Goal: Information Seeking & Learning: Learn about a topic

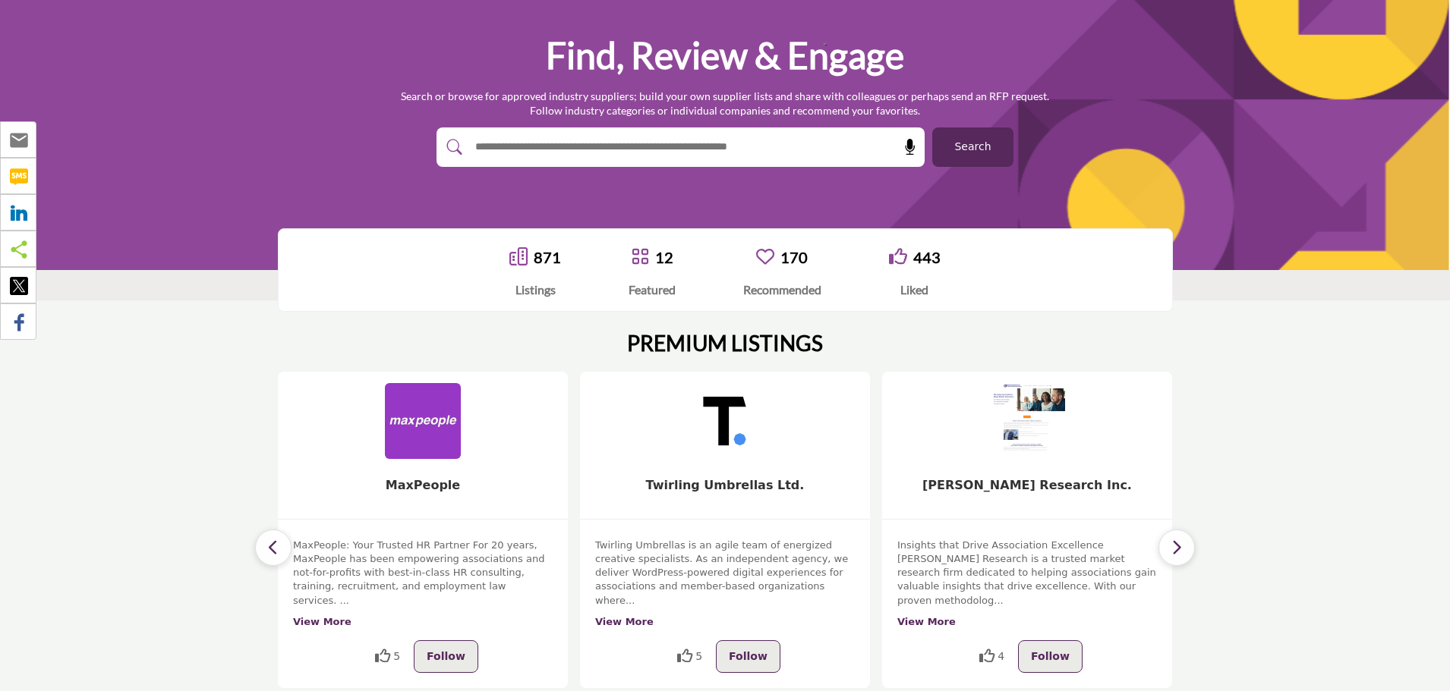
scroll to position [119, 0]
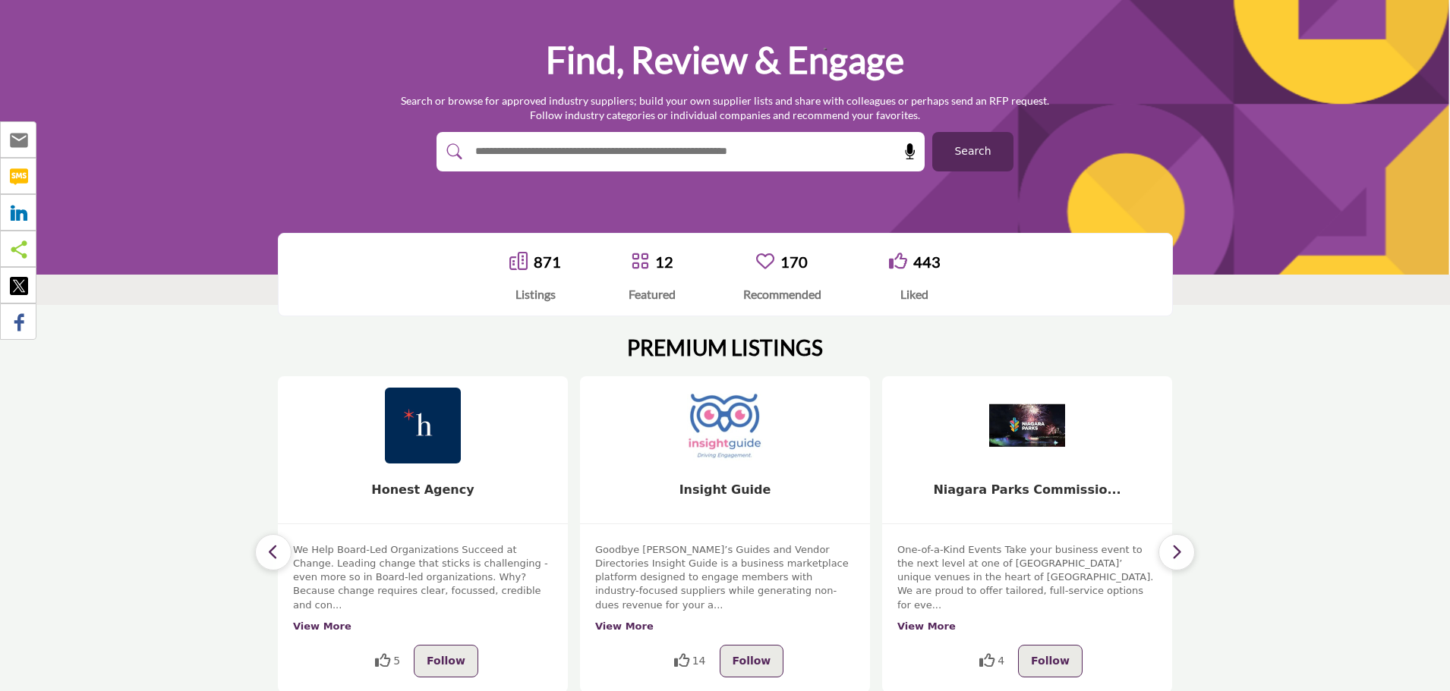
click at [551, 264] on link "871" at bounding box center [547, 262] width 27 height 18
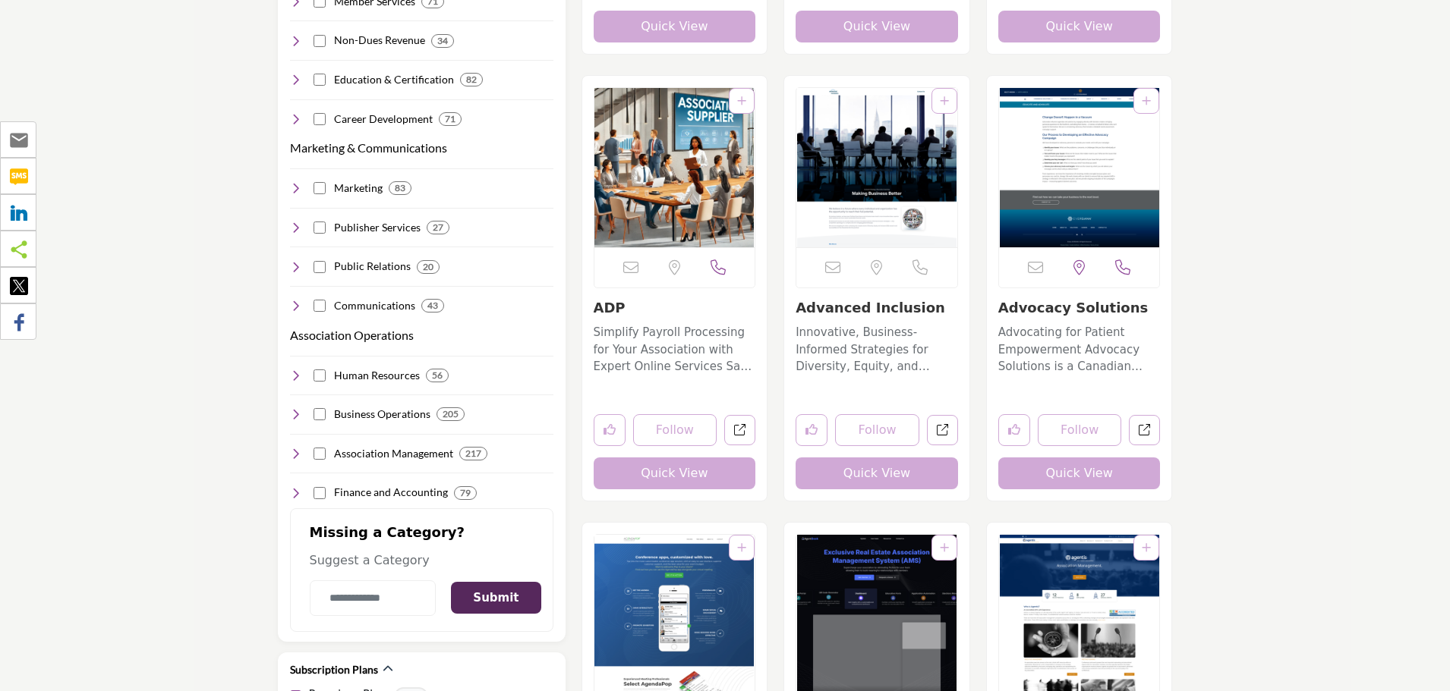
scroll to position [1594, 0]
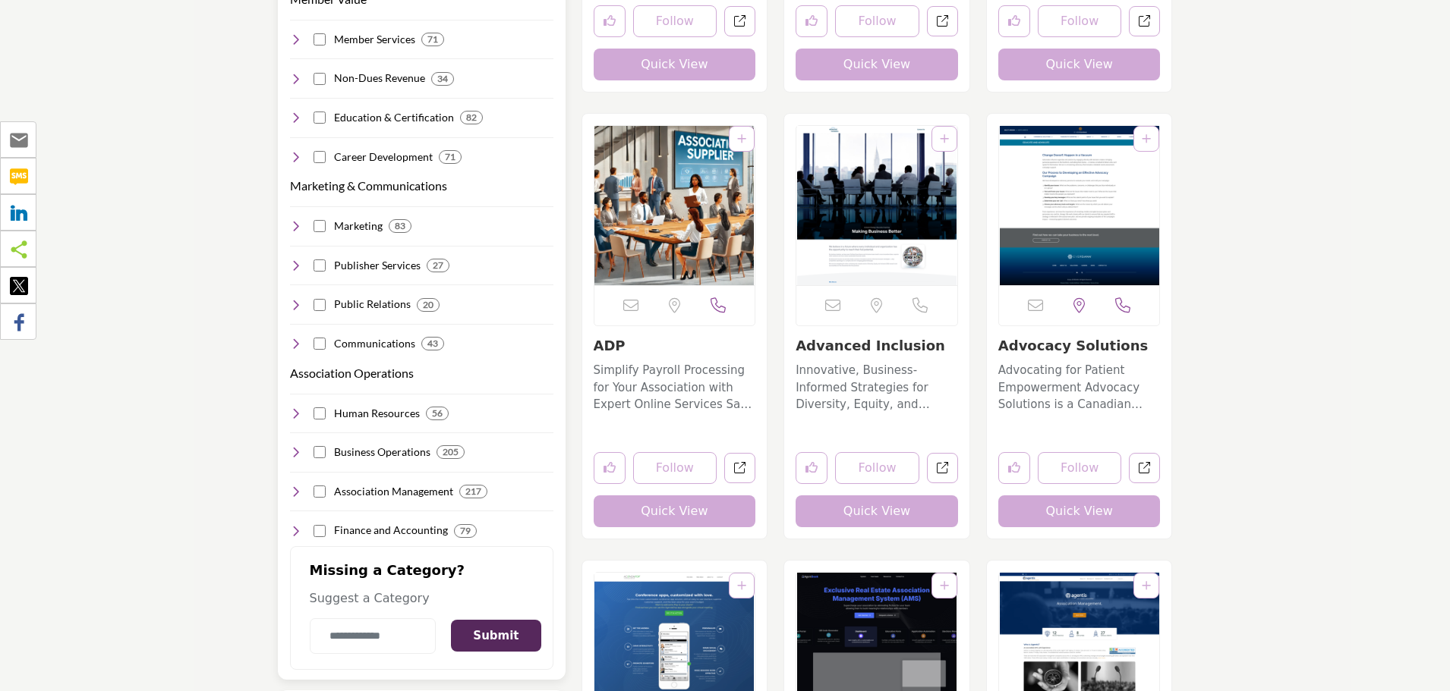
click at [297, 260] on icon at bounding box center [296, 266] width 12 height 12
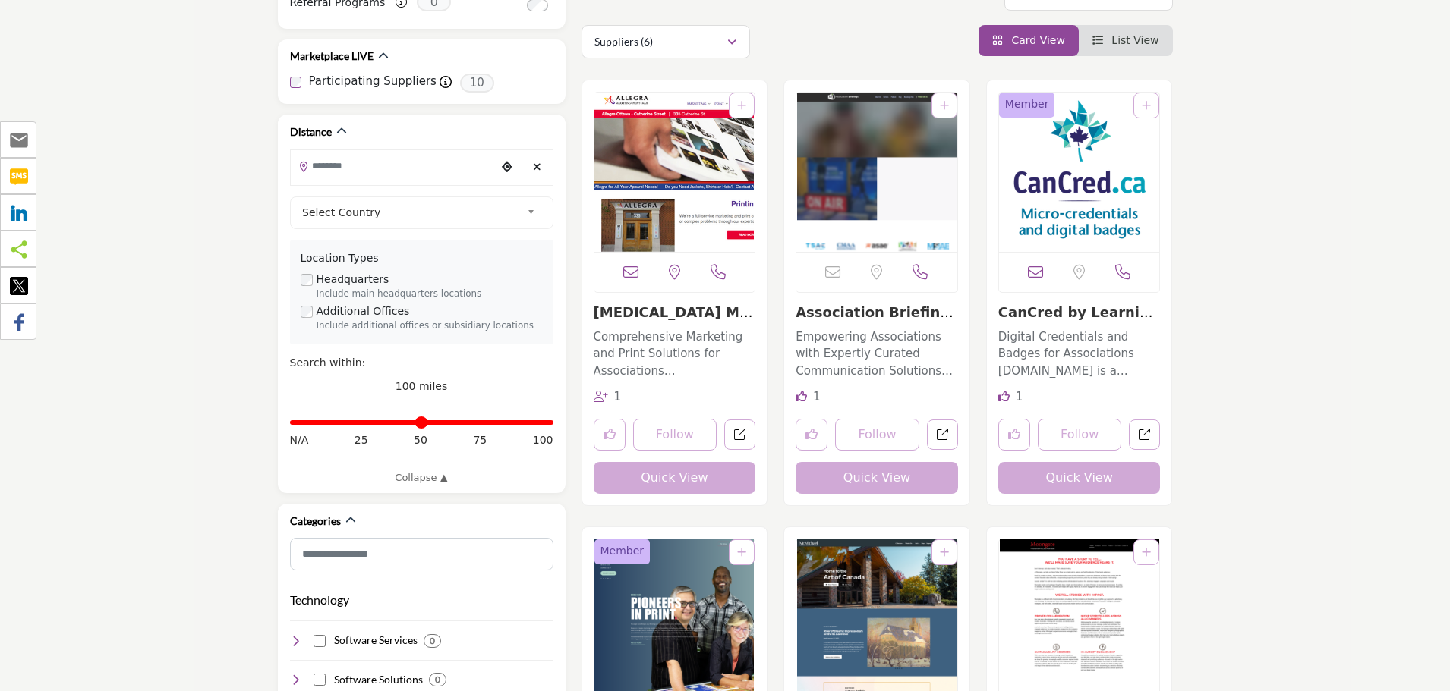
scroll to position [380, 0]
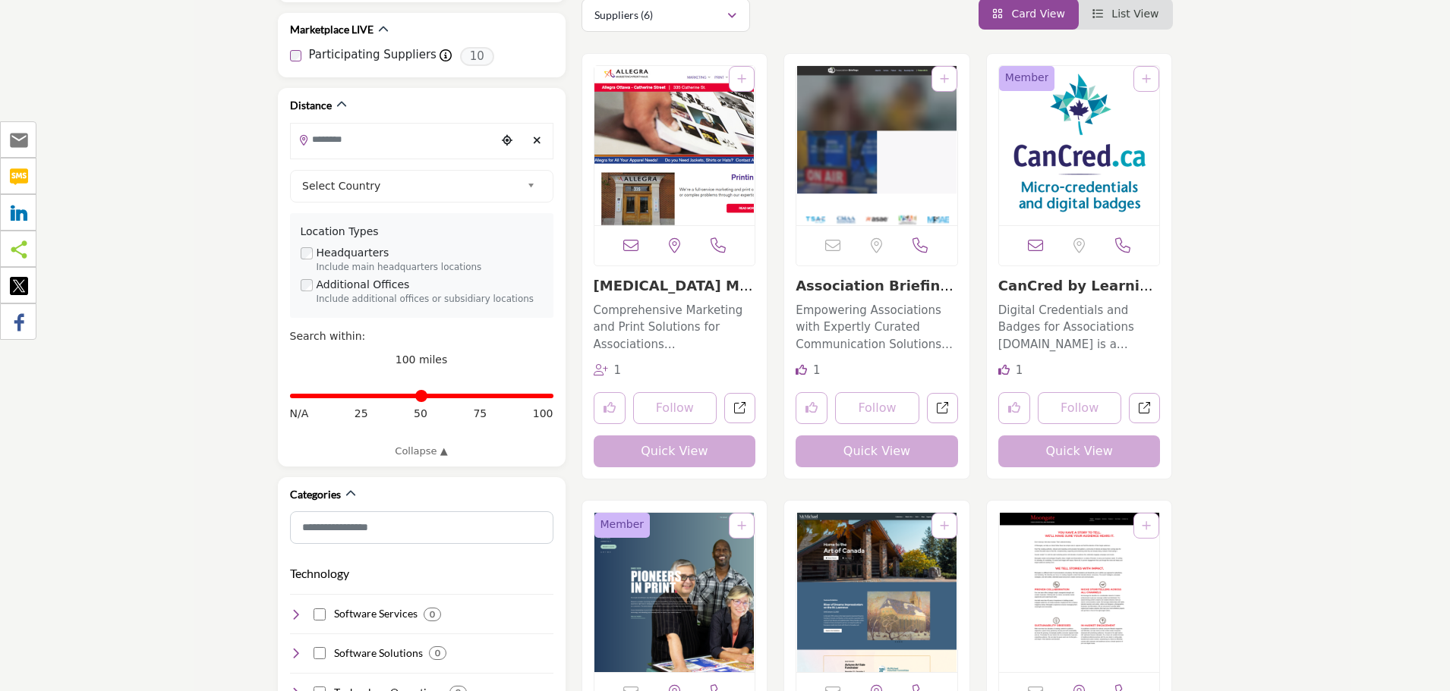
click at [851, 285] on link "Association Briefing..." at bounding box center [874, 294] width 158 height 33
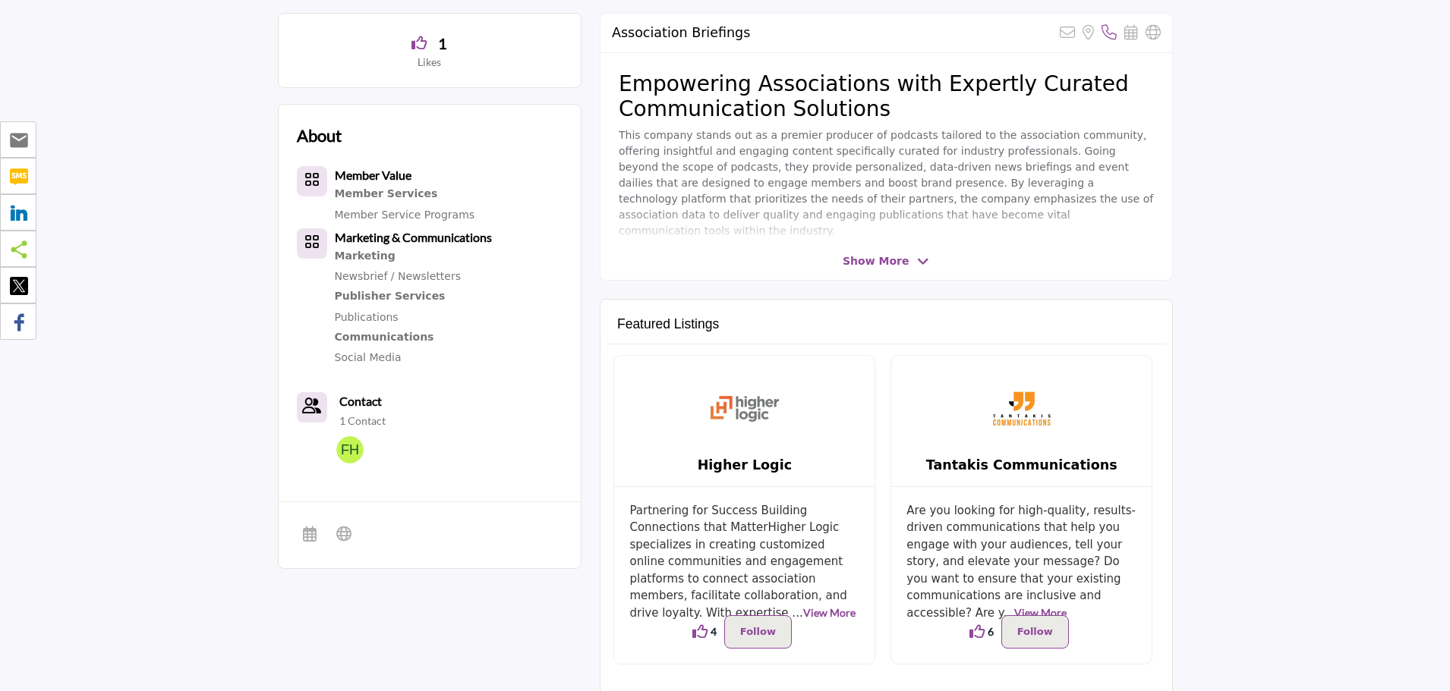
scroll to position [455, 0]
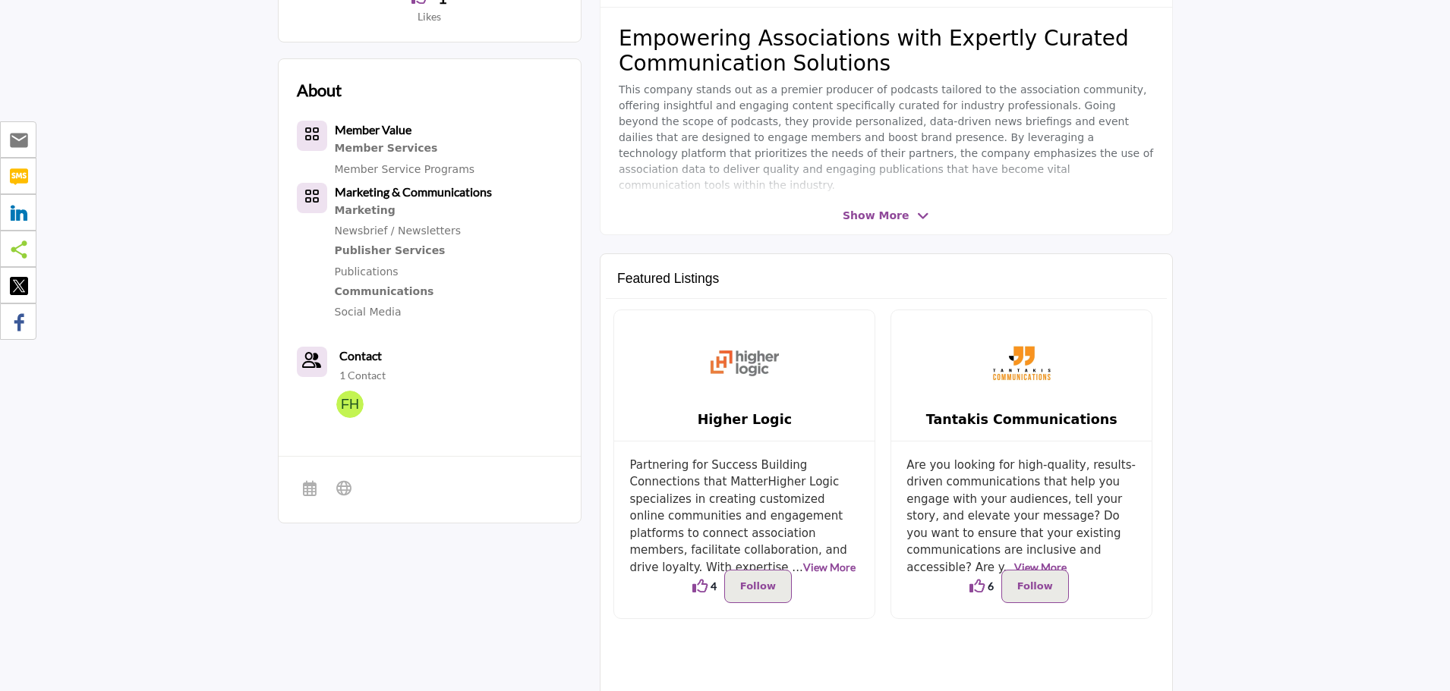
click at [1066, 561] on link "View More" at bounding box center [1040, 567] width 52 height 13
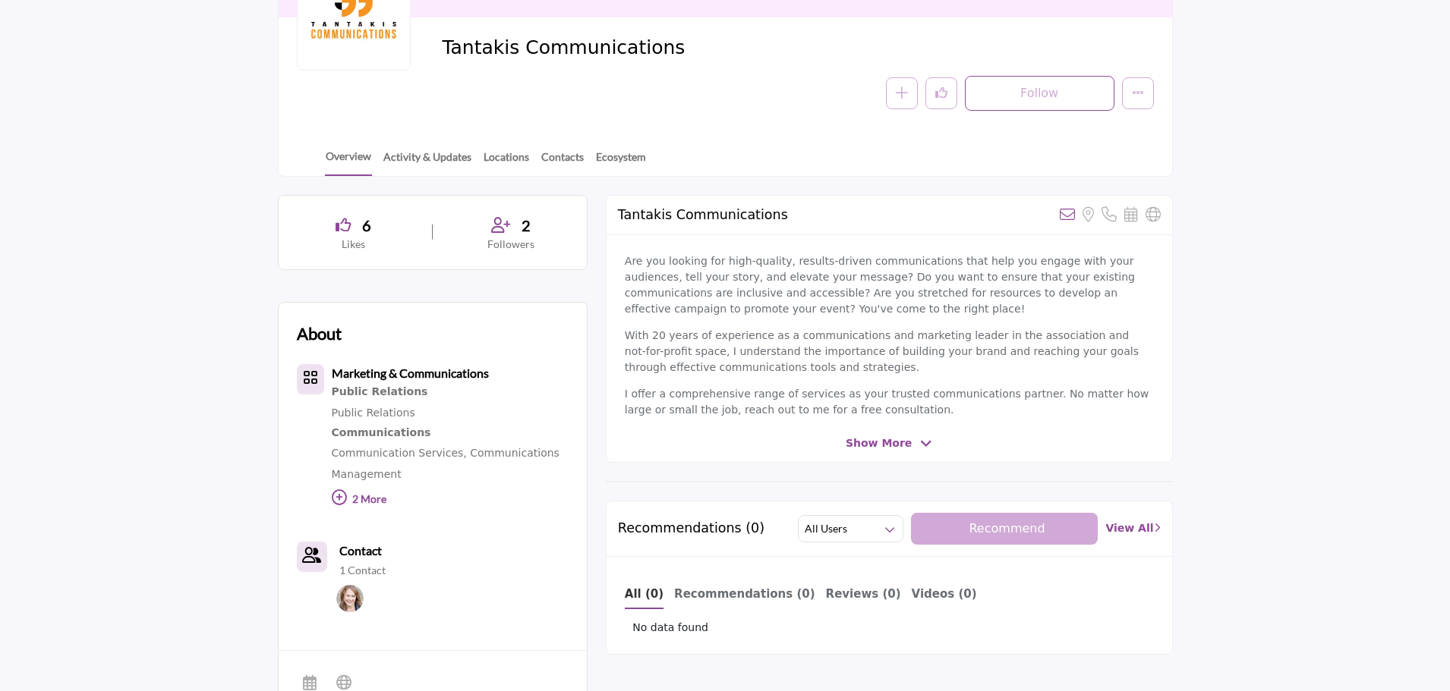
scroll to position [228, 0]
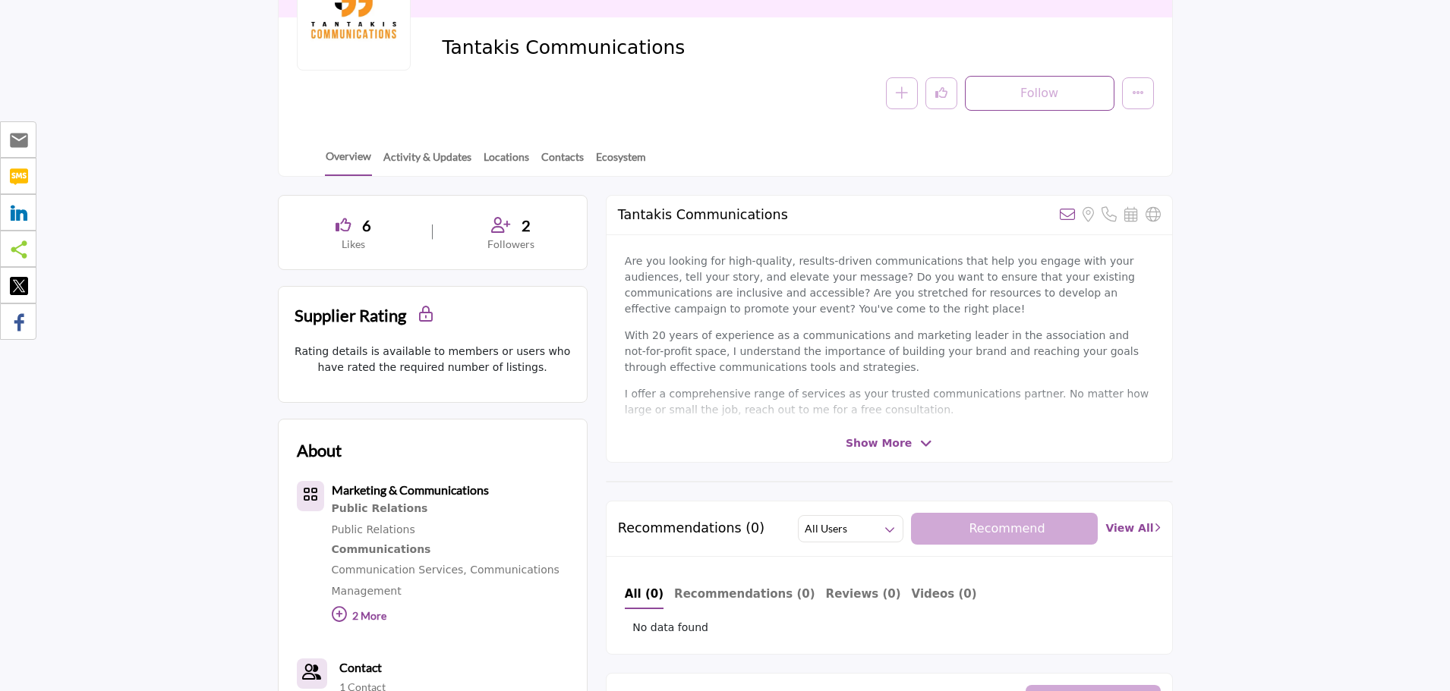
click at [875, 441] on span "Show More" at bounding box center [879, 444] width 66 height 16
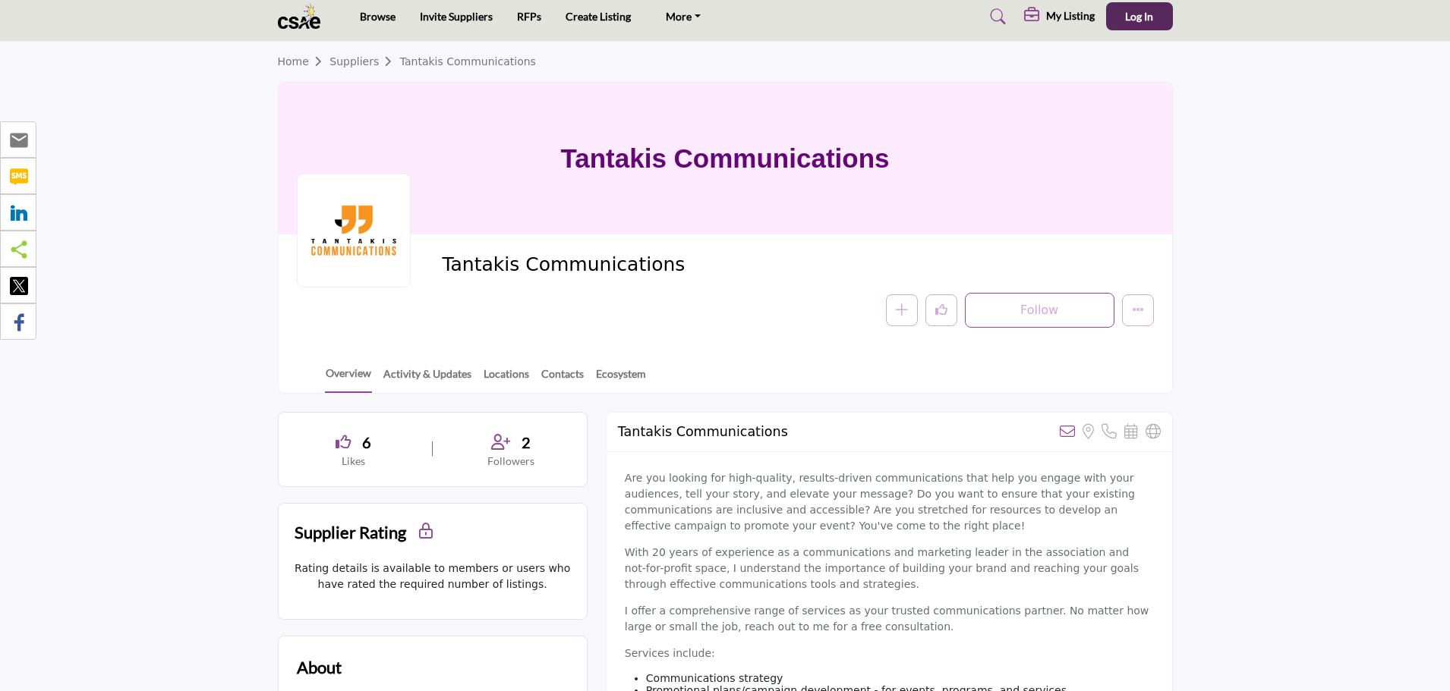
scroll to position [0, 0]
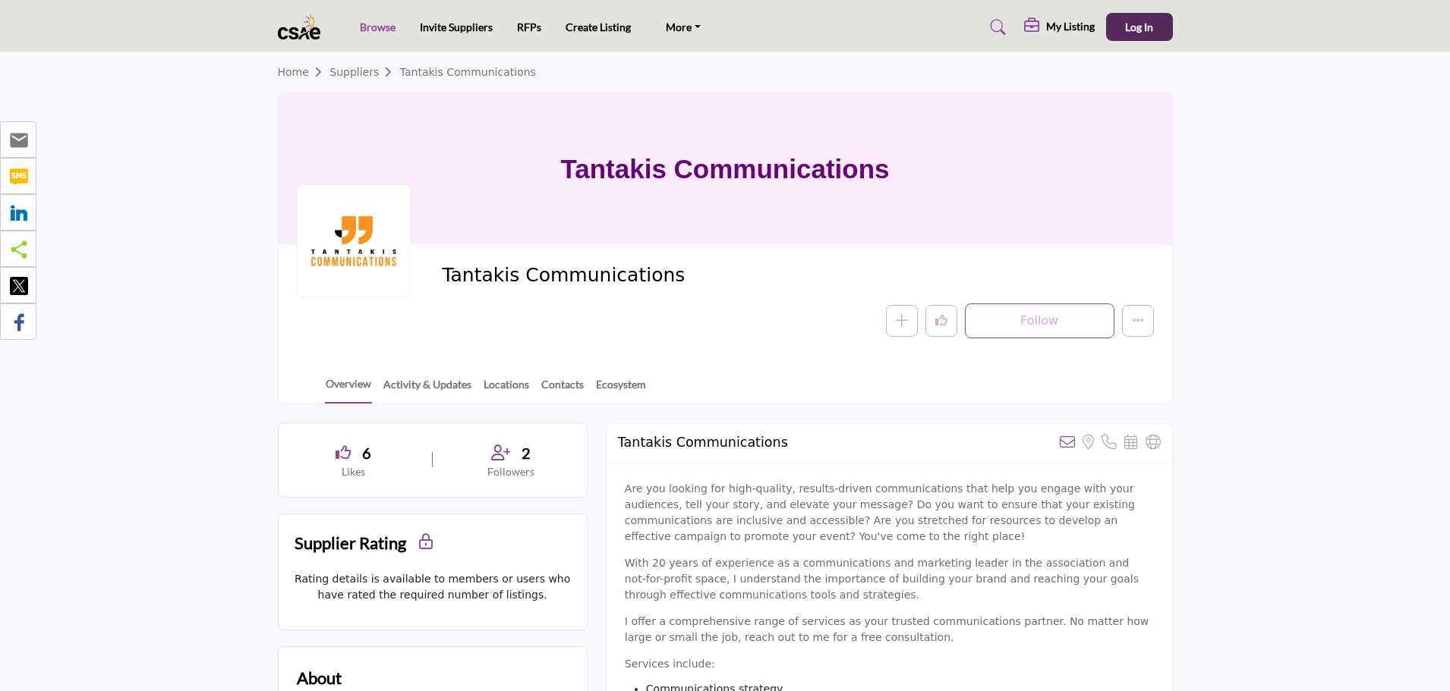
click at [378, 32] on link "Browse" at bounding box center [378, 26] width 36 height 13
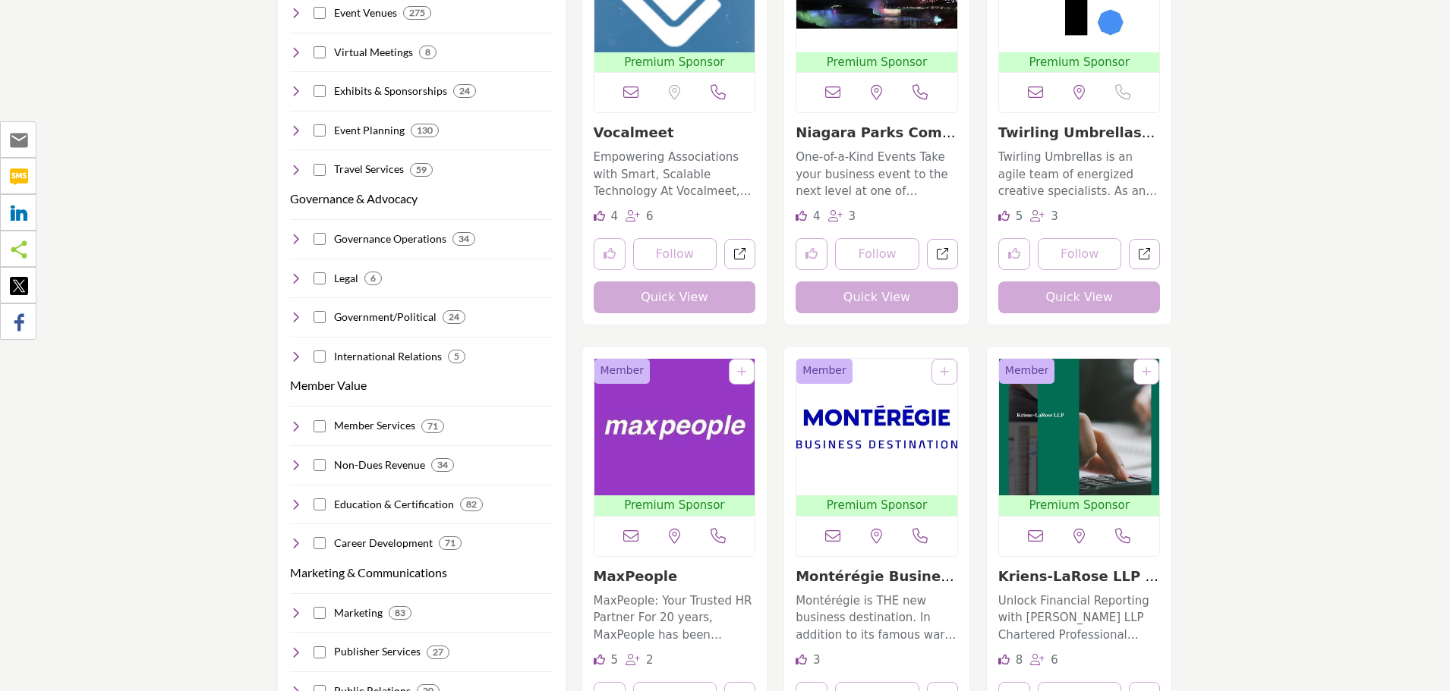
scroll to position [987, 0]
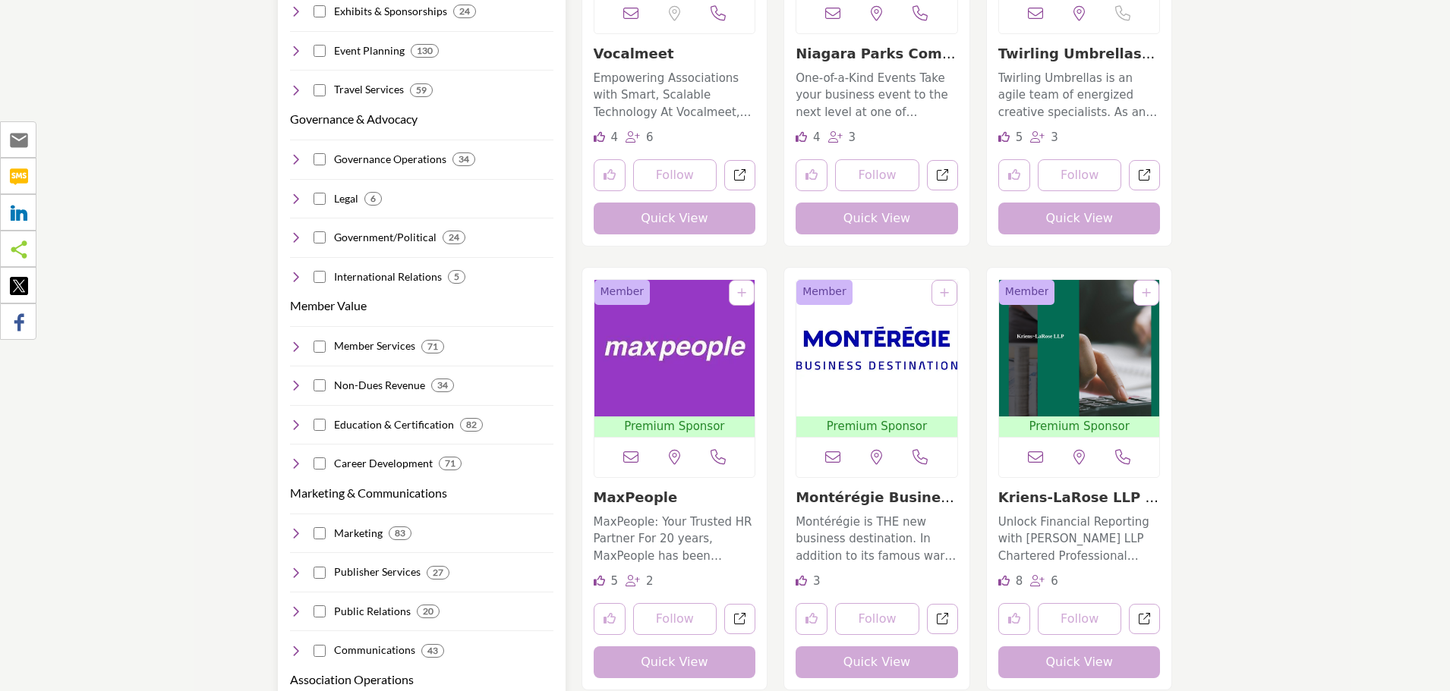
click at [298, 341] on icon at bounding box center [296, 347] width 12 height 12
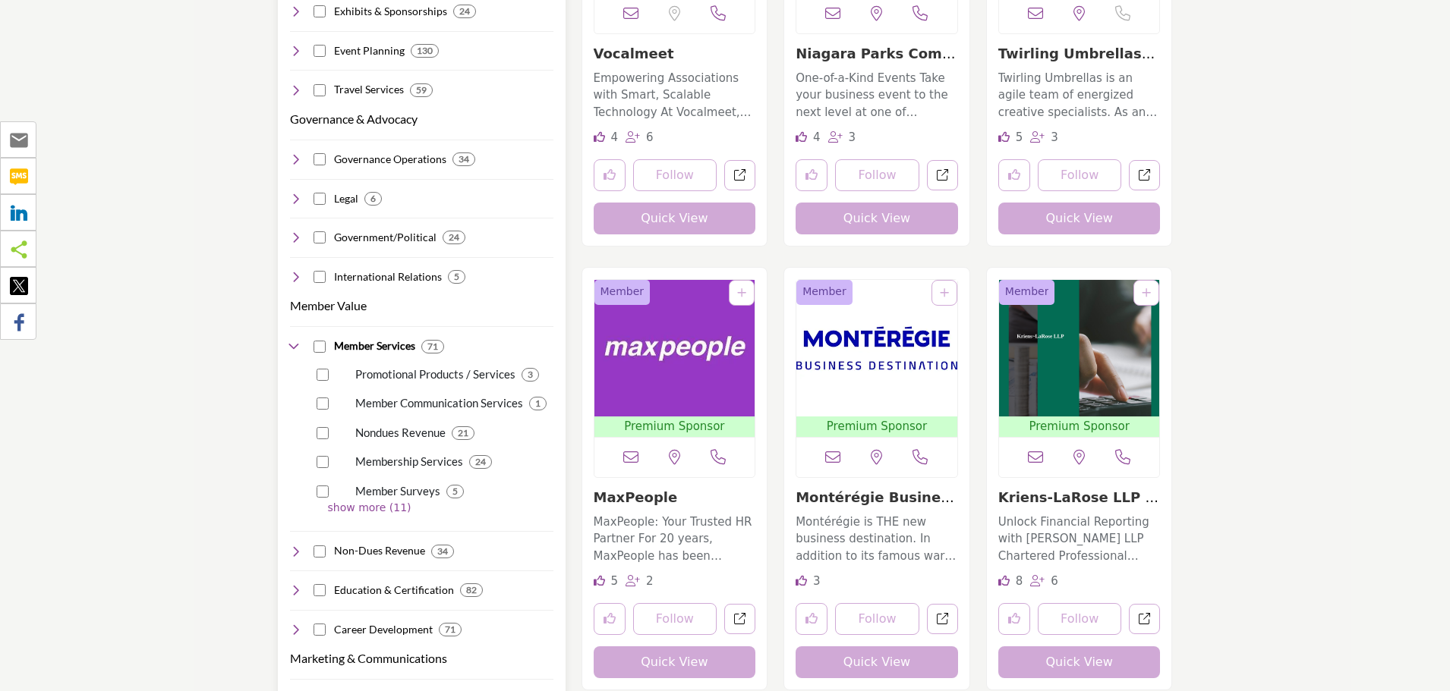
click at [365, 500] on p "show more (11)" at bounding box center [440, 508] width 225 height 16
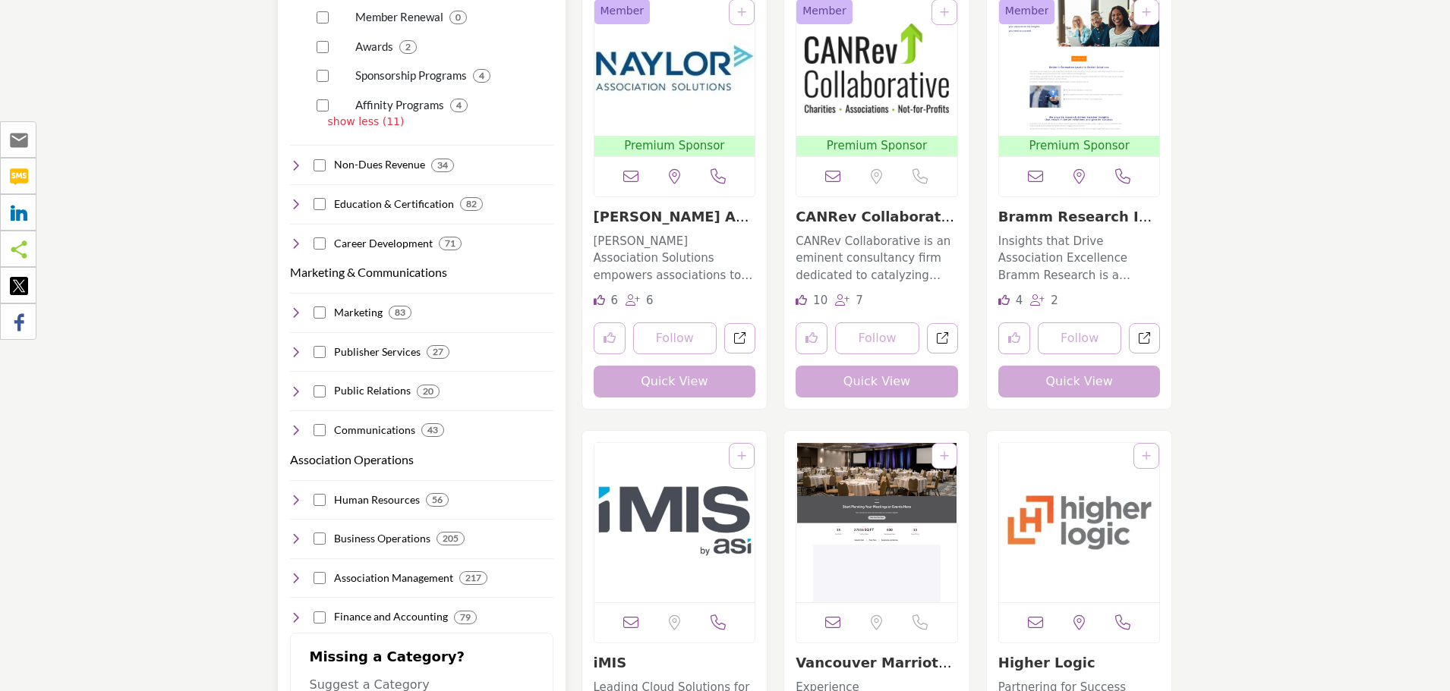
scroll to position [1746, 0]
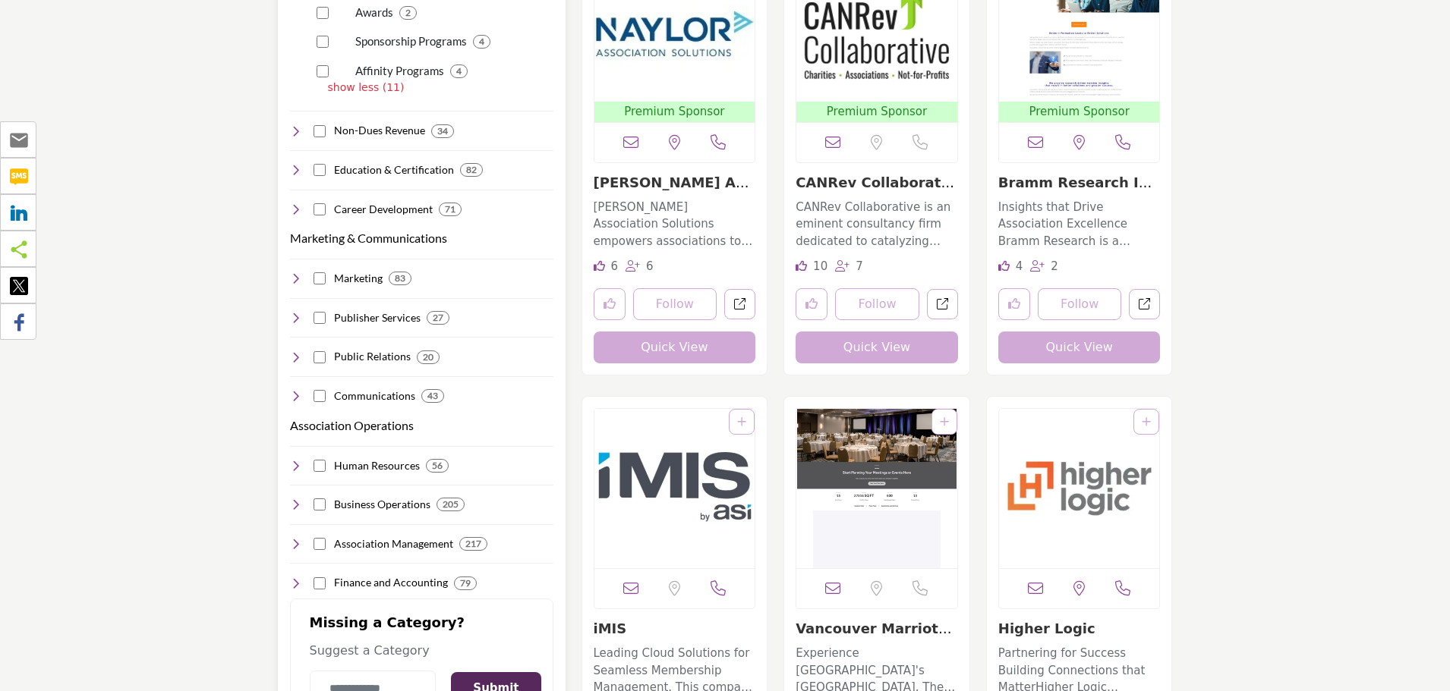
click at [298, 272] on icon at bounding box center [296, 278] width 12 height 12
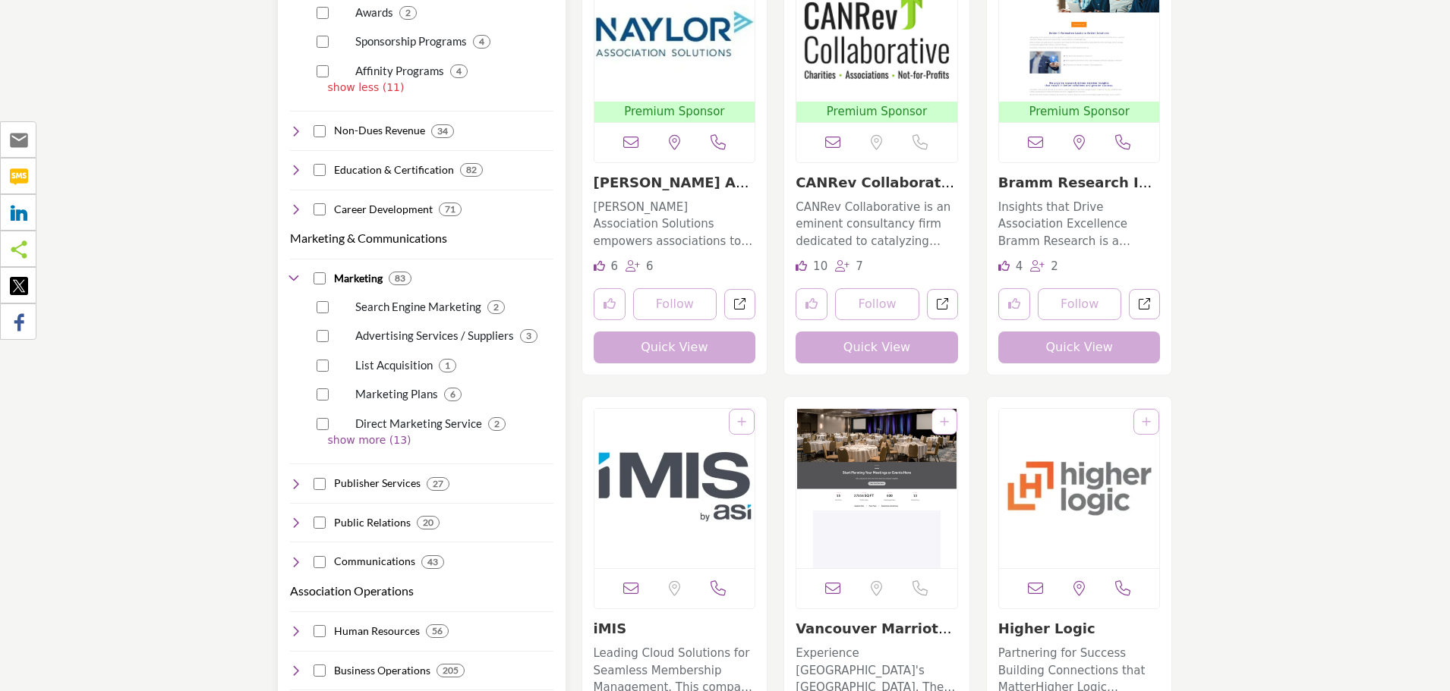
click at [345, 433] on p "show more (13)" at bounding box center [440, 441] width 225 height 16
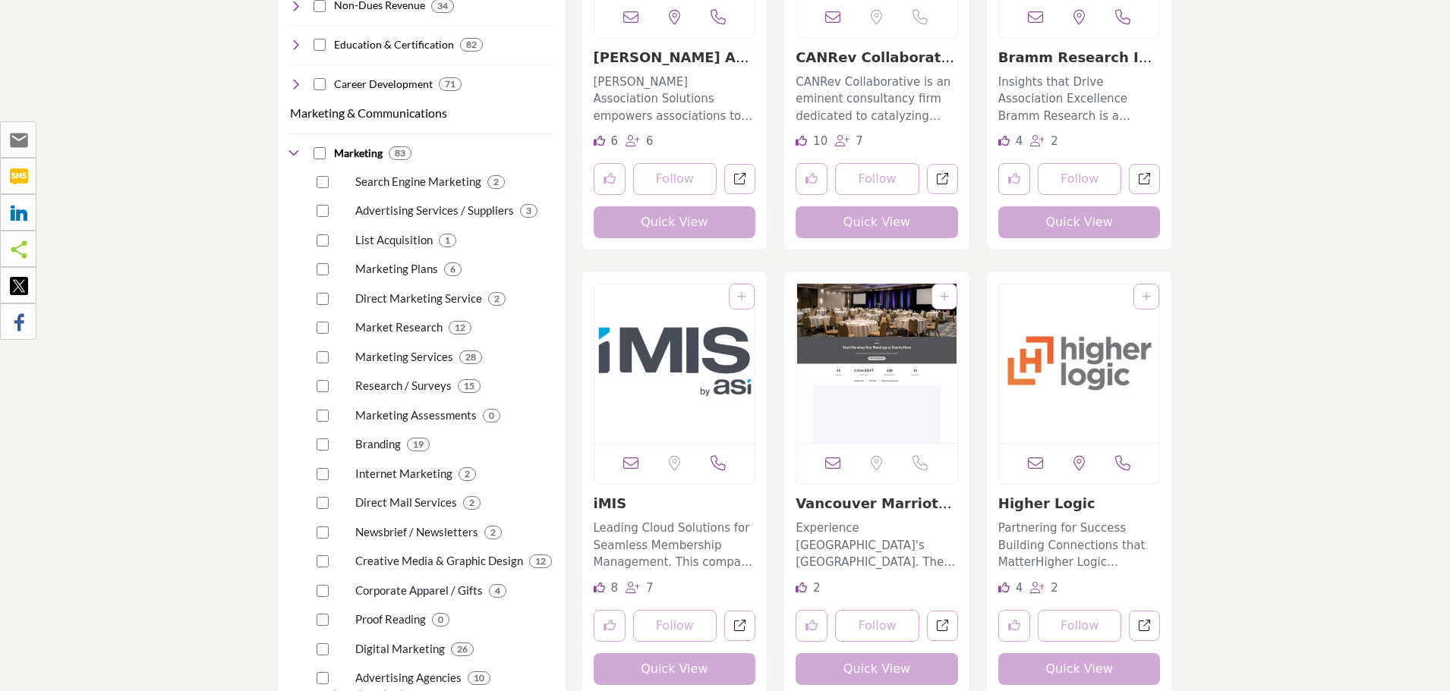
scroll to position [1898, 0]
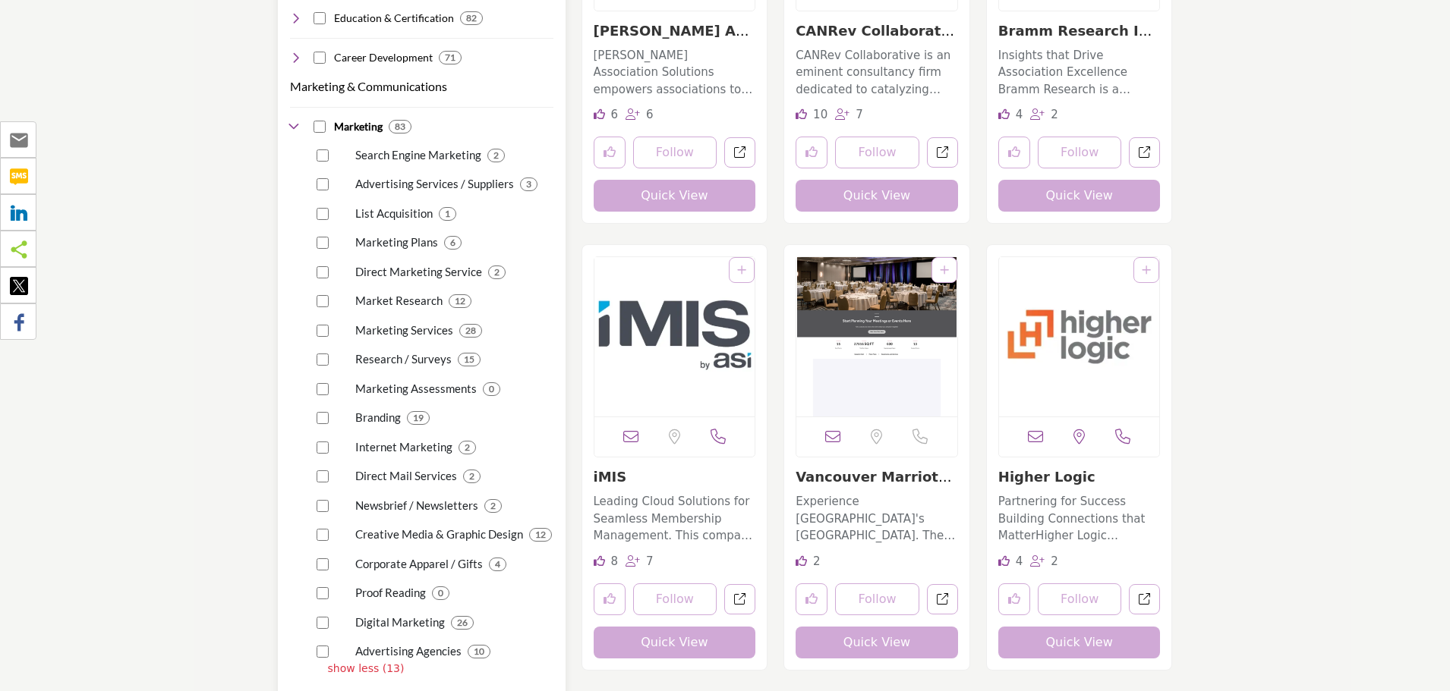
click at [420, 322] on p "Marketing Services" at bounding box center [404, 330] width 98 height 17
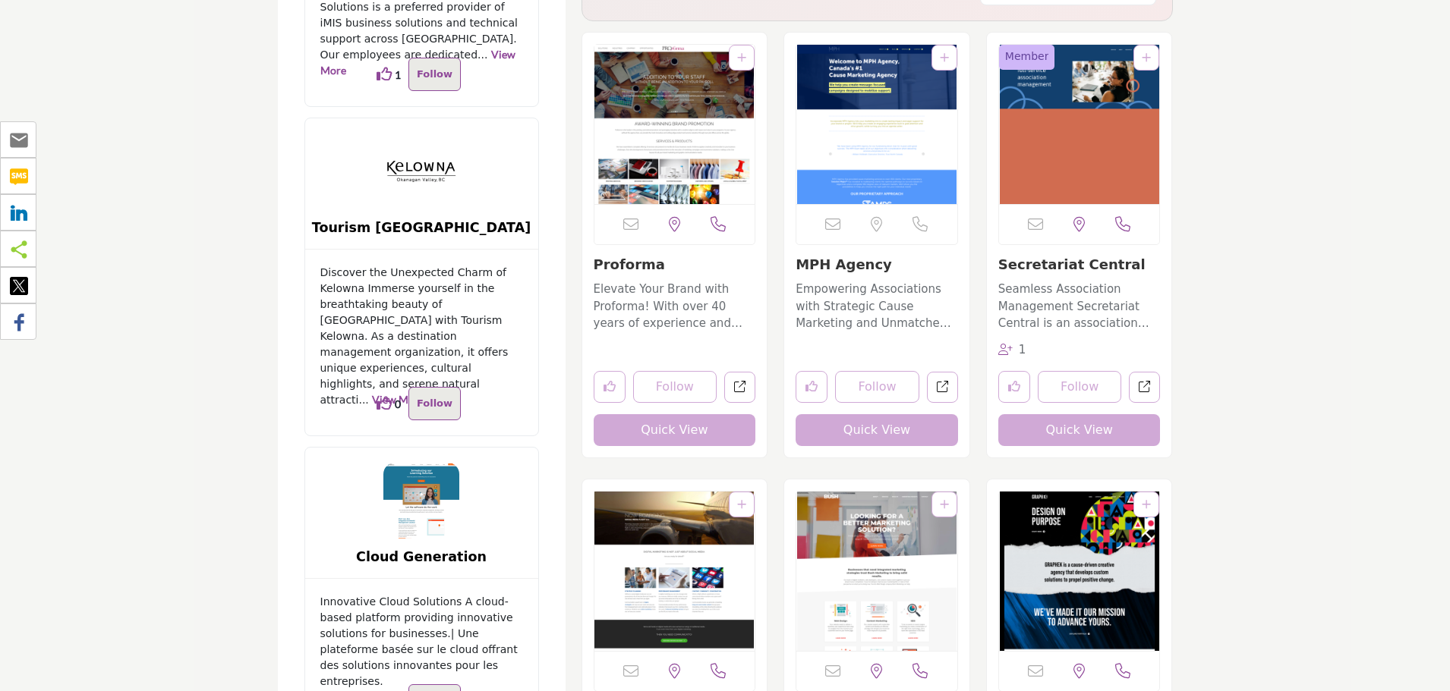
scroll to position [4023, 0]
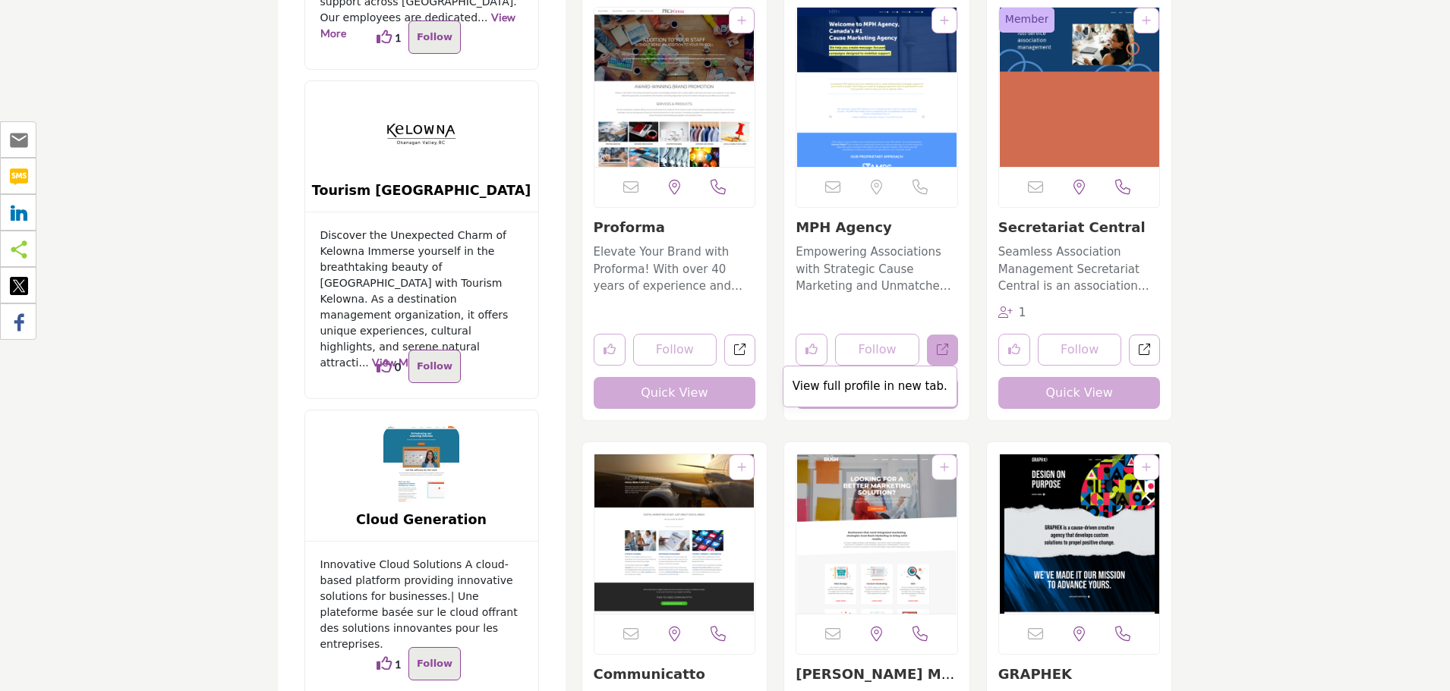
click at [941, 344] on icon "Open mph-agency in new tab" at bounding box center [942, 349] width 11 height 11
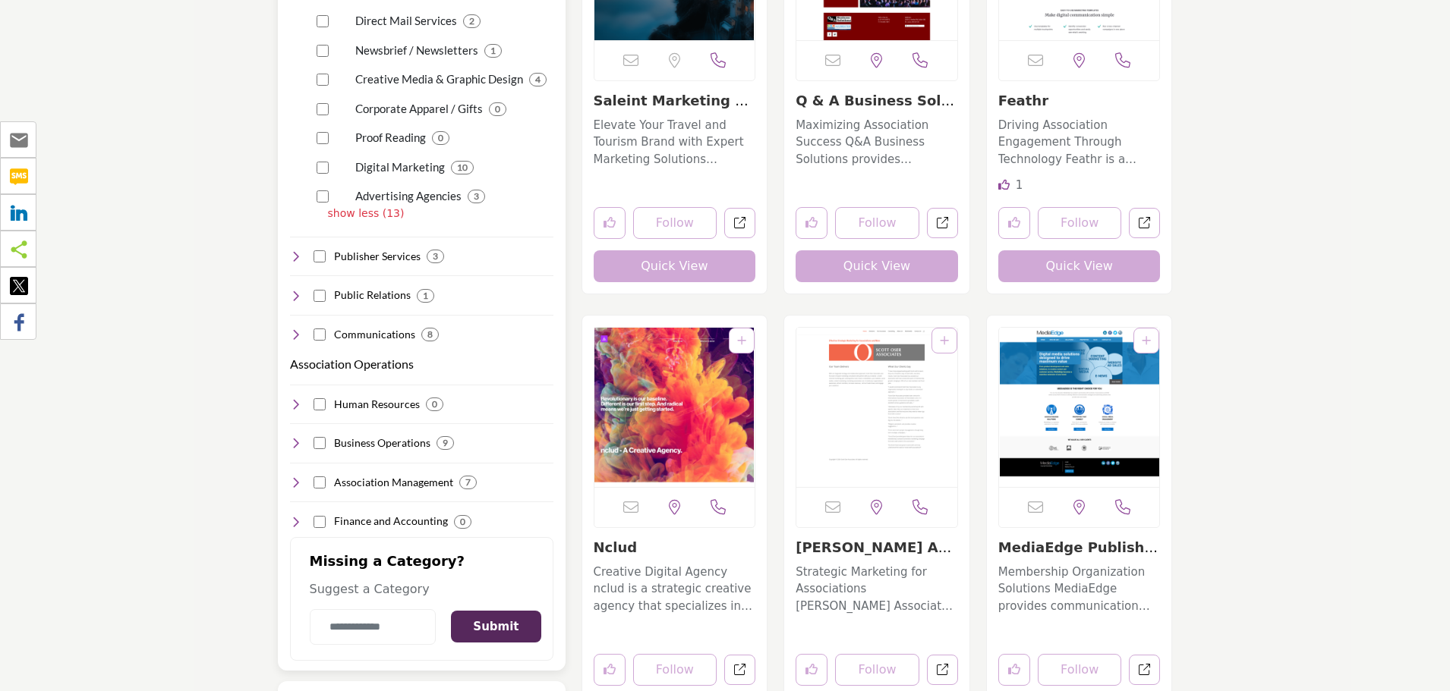
scroll to position [2277, 0]
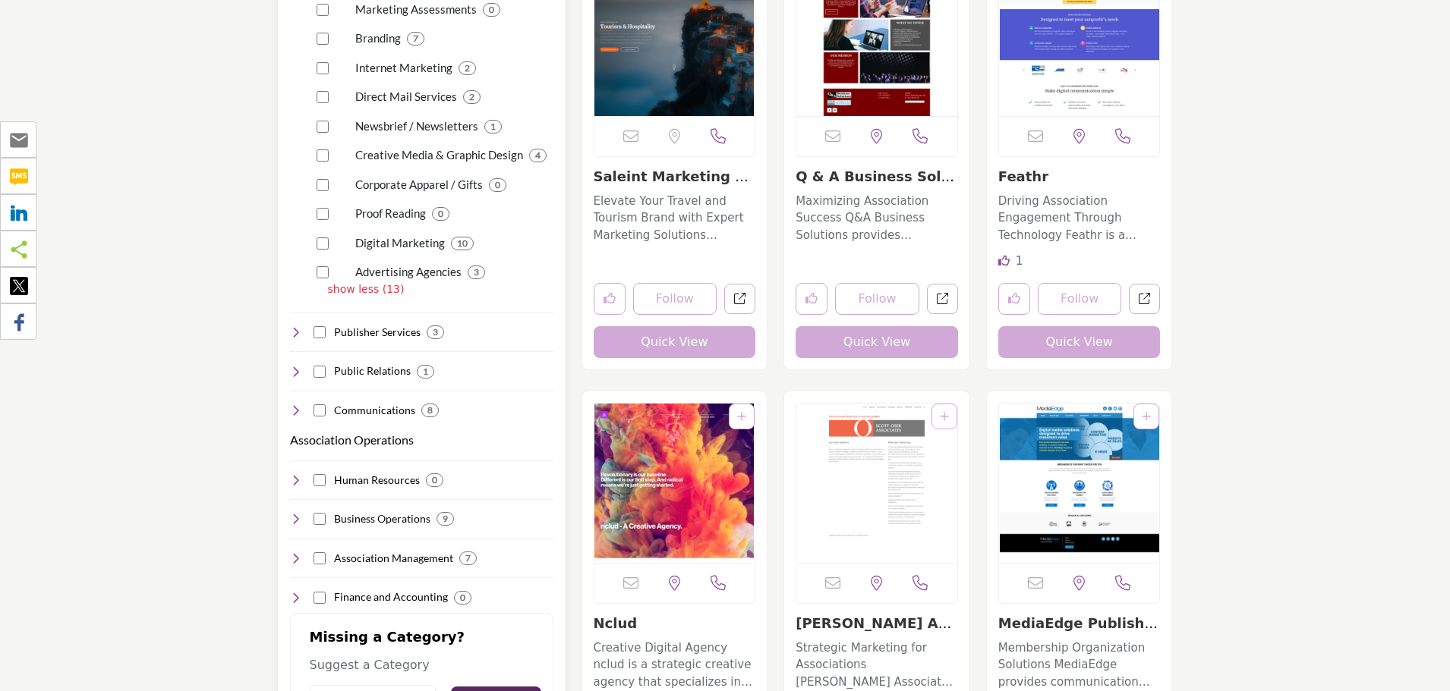
click at [437, 118] on p "Newsbrief / Newsletters" at bounding box center [416, 126] width 123 height 17
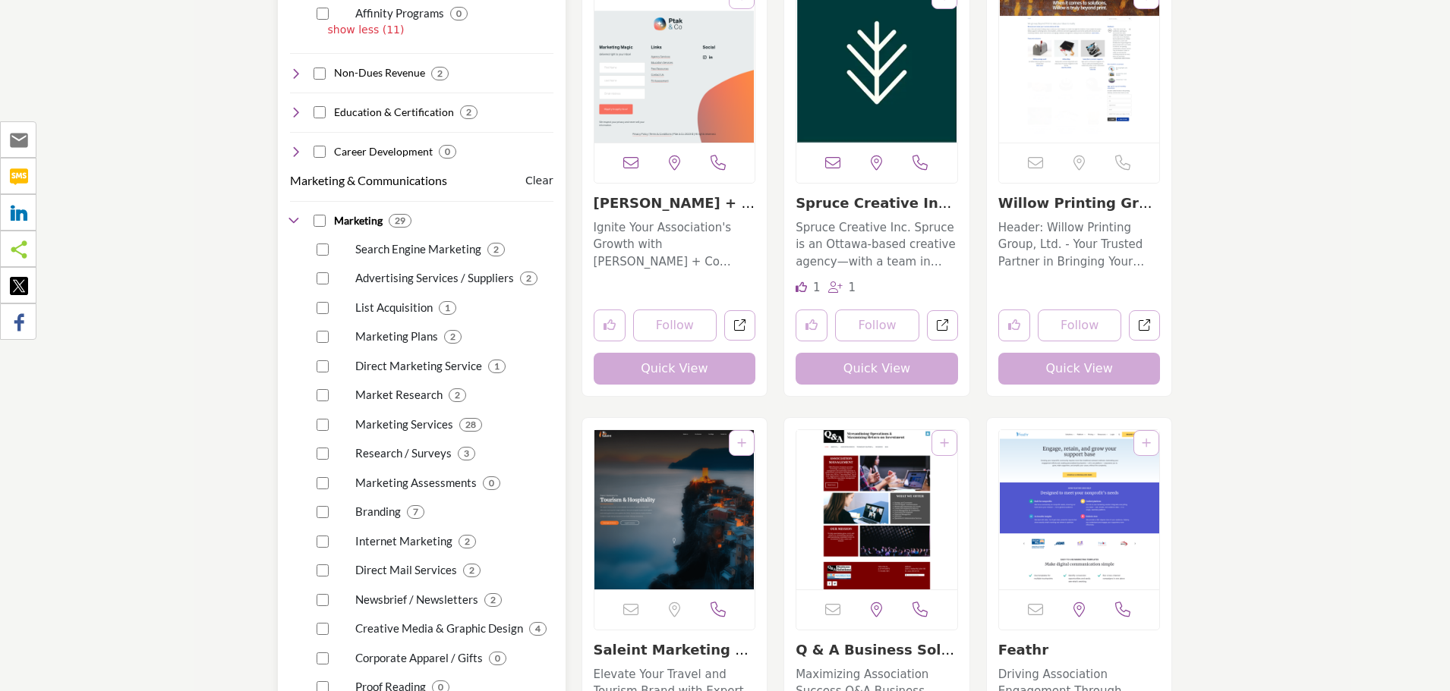
scroll to position [1822, 0]
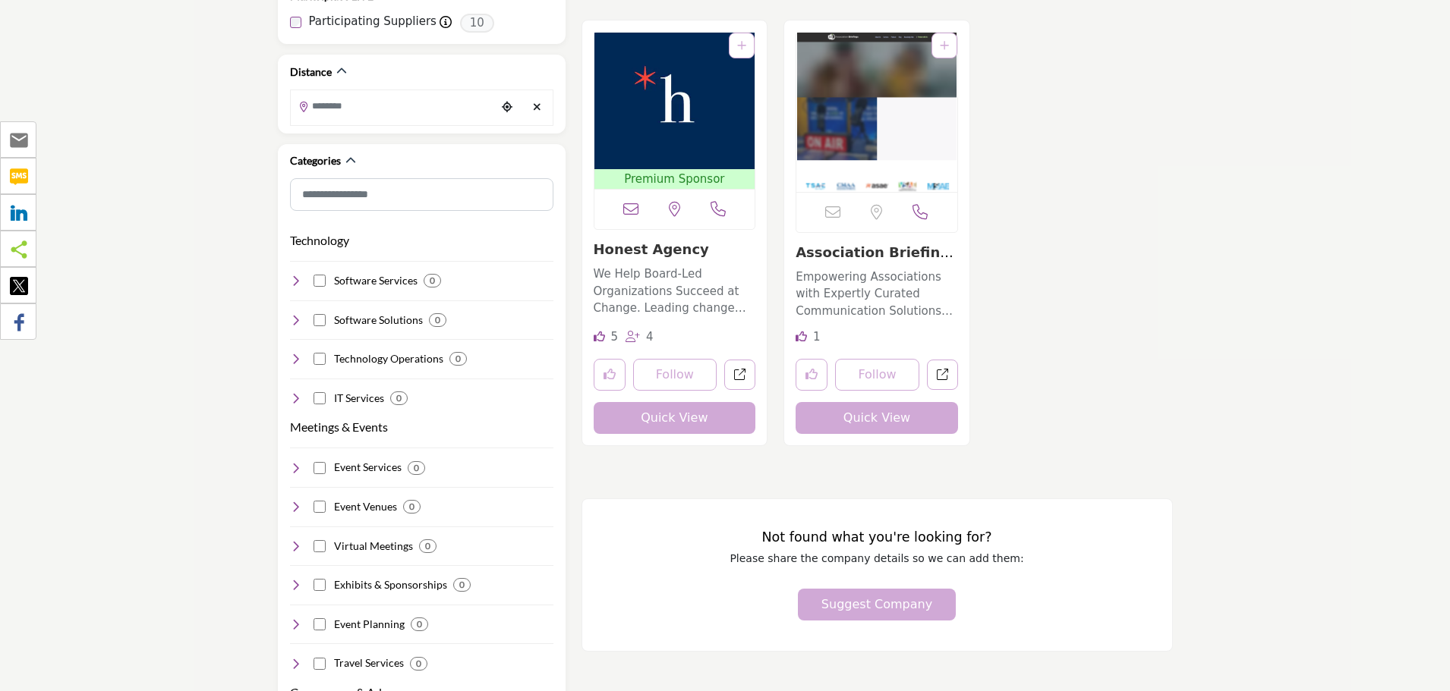
scroll to position [380, 0]
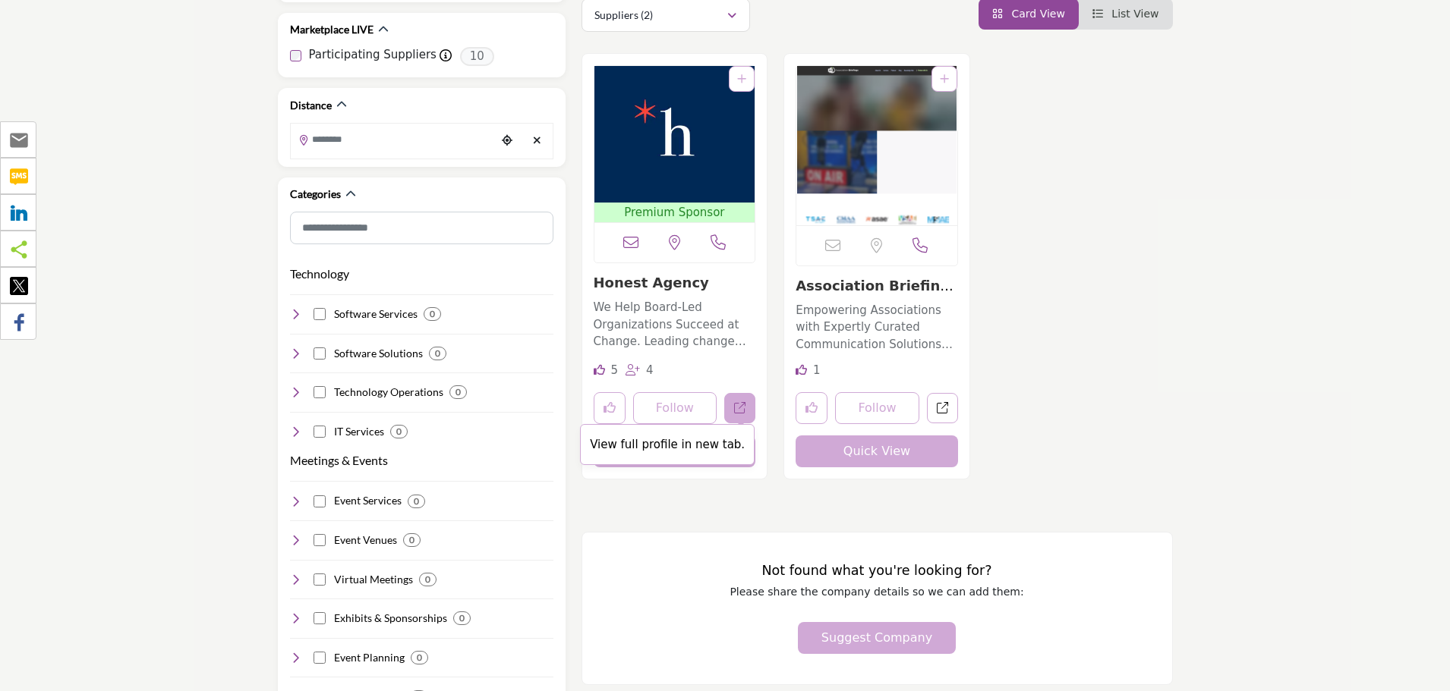
click at [746, 406] on link "View full profile in new tab." at bounding box center [739, 408] width 31 height 31
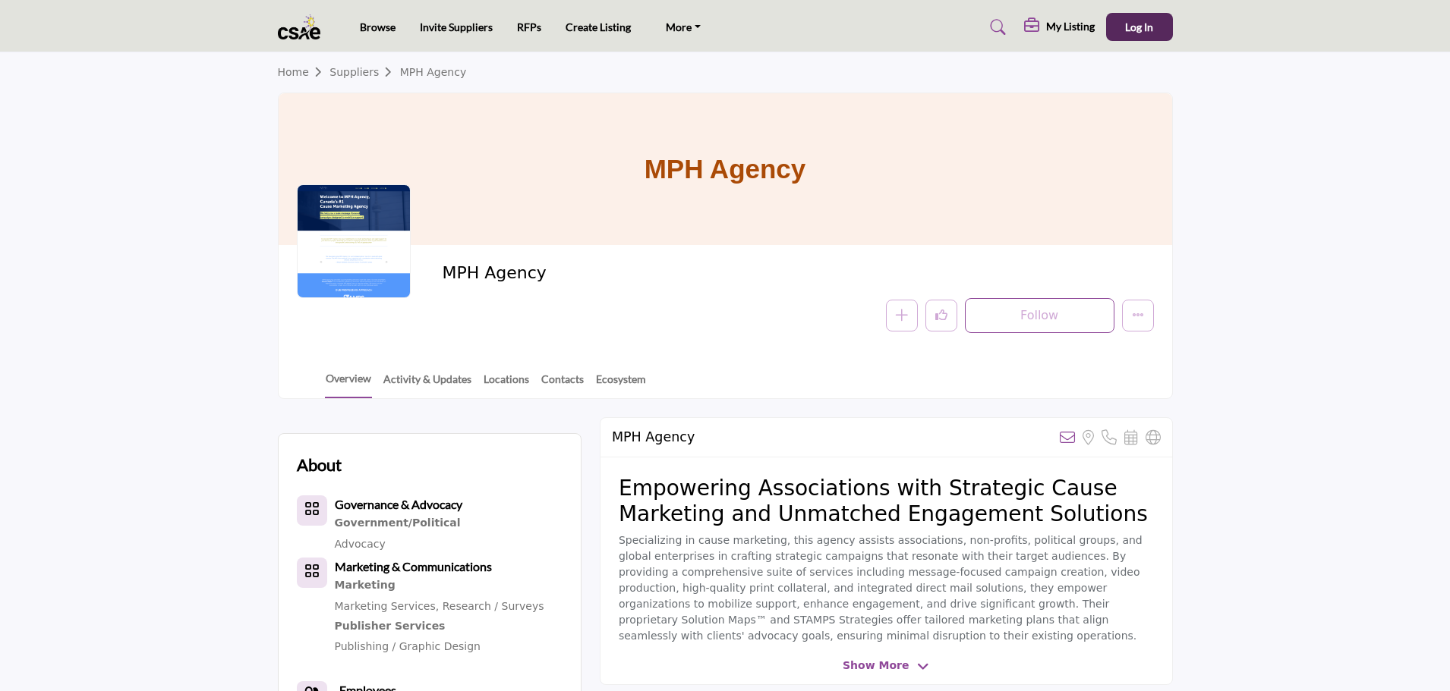
scroll to position [152, 0]
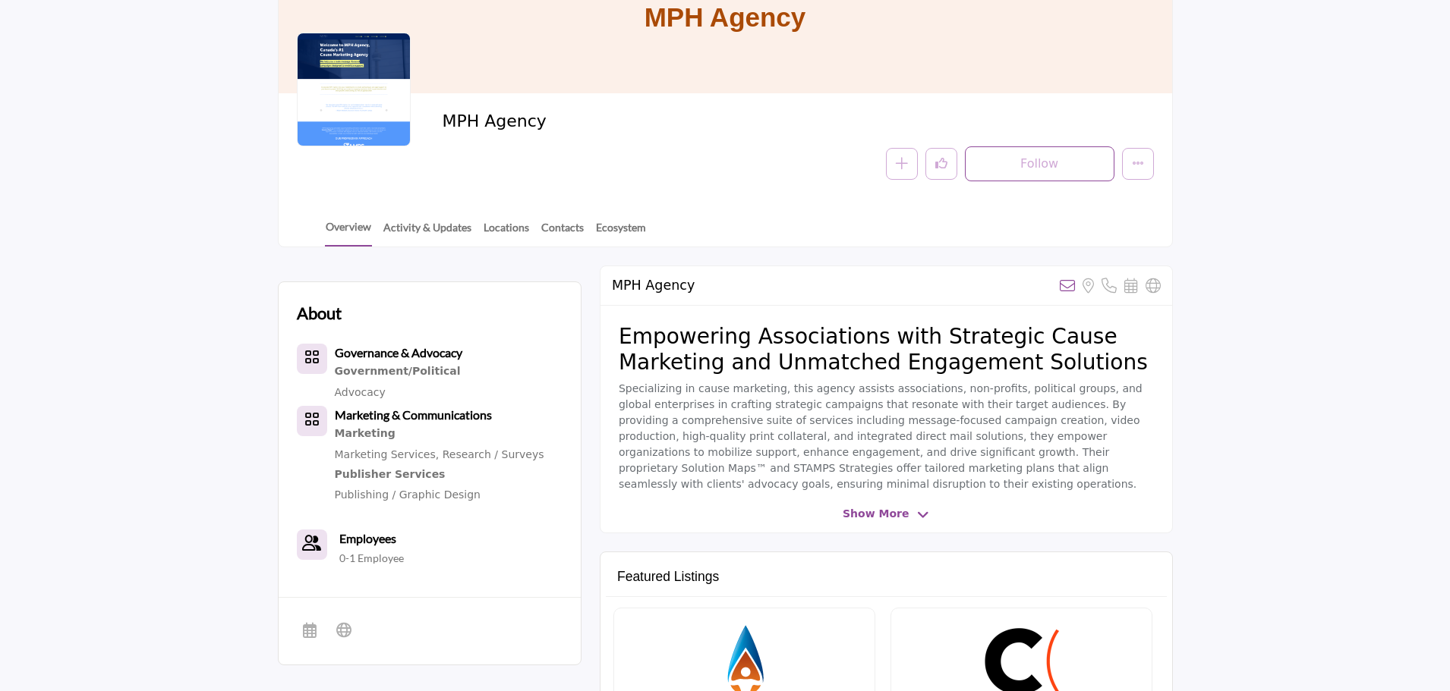
click at [0, 0] on div at bounding box center [0, 0] width 0 height 0
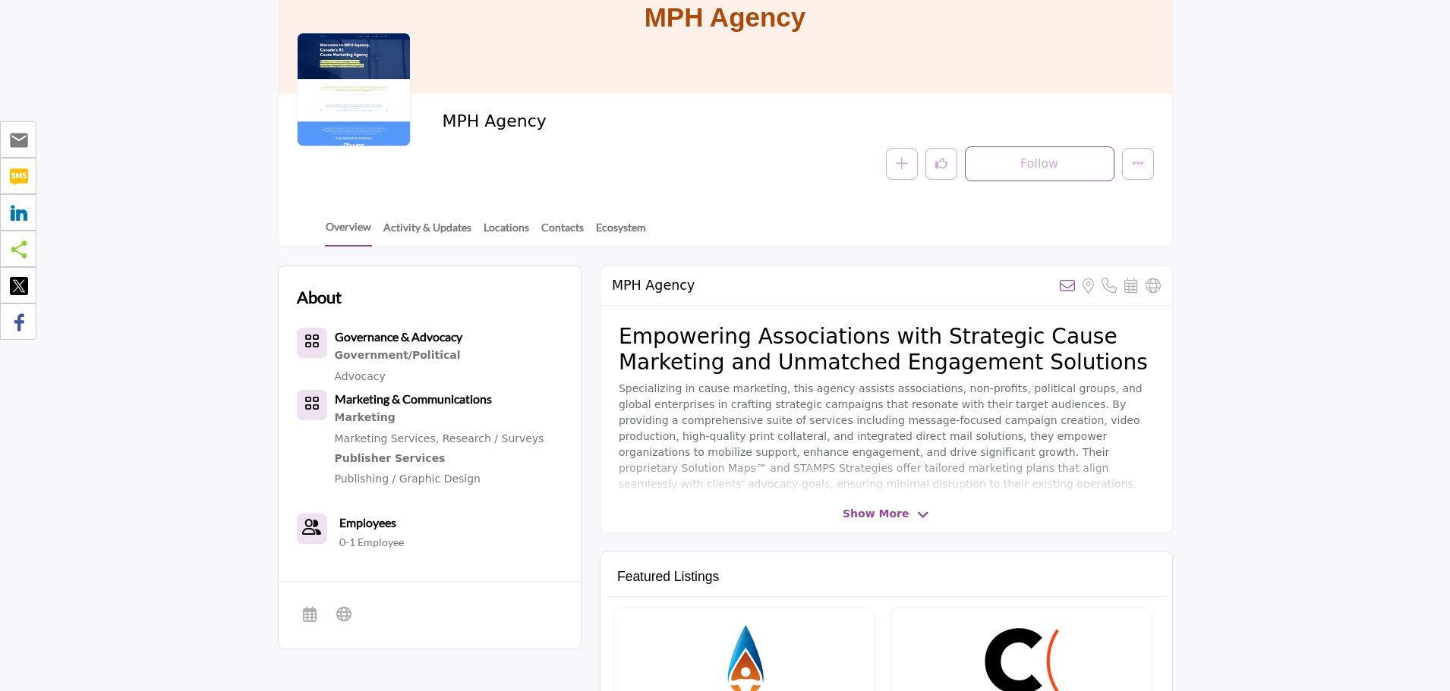
scroll to position [304, 0]
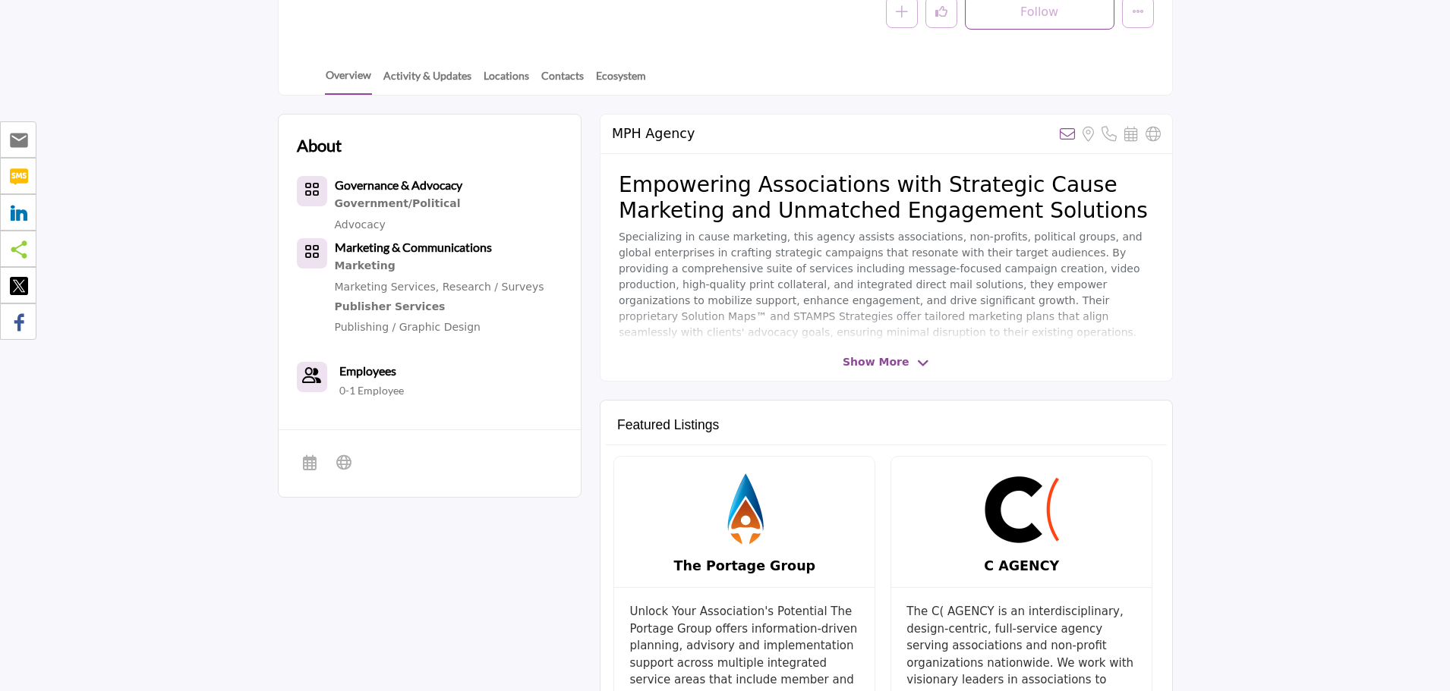
click at [844, 357] on div "Show More" at bounding box center [886, 362] width 572 height 16
click at [920, 355] on span "Show More" at bounding box center [886, 362] width 87 height 16
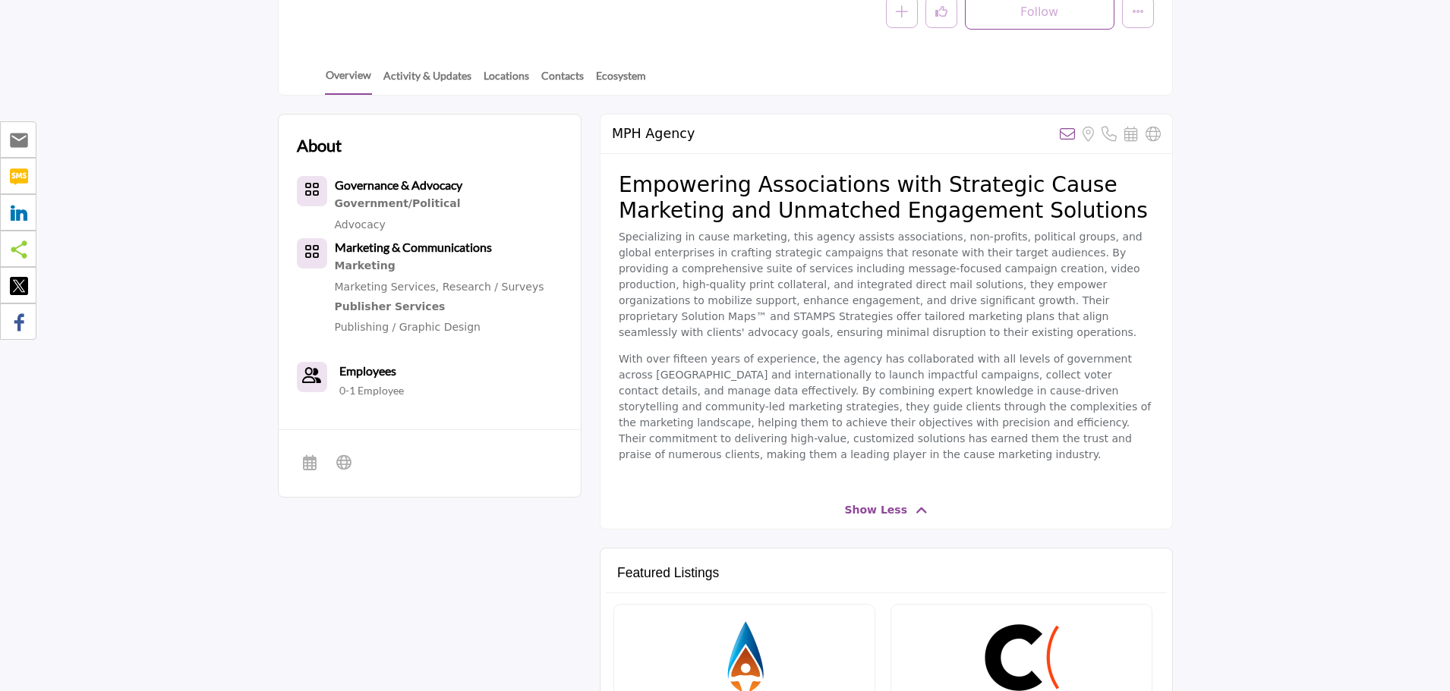
scroll to position [683, 0]
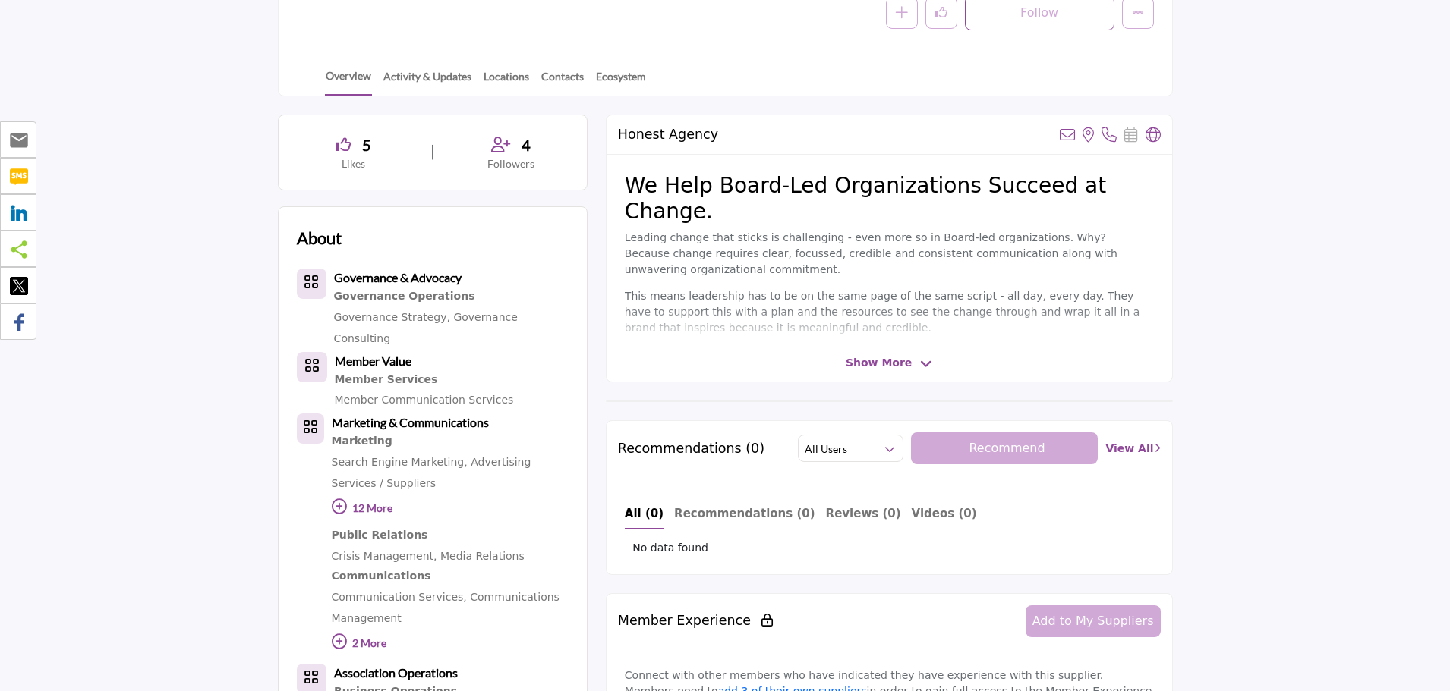
scroll to position [304, 0]
click at [878, 366] on span "Show More" at bounding box center [879, 362] width 66 height 16
